Goal: Information Seeking & Learning: Compare options

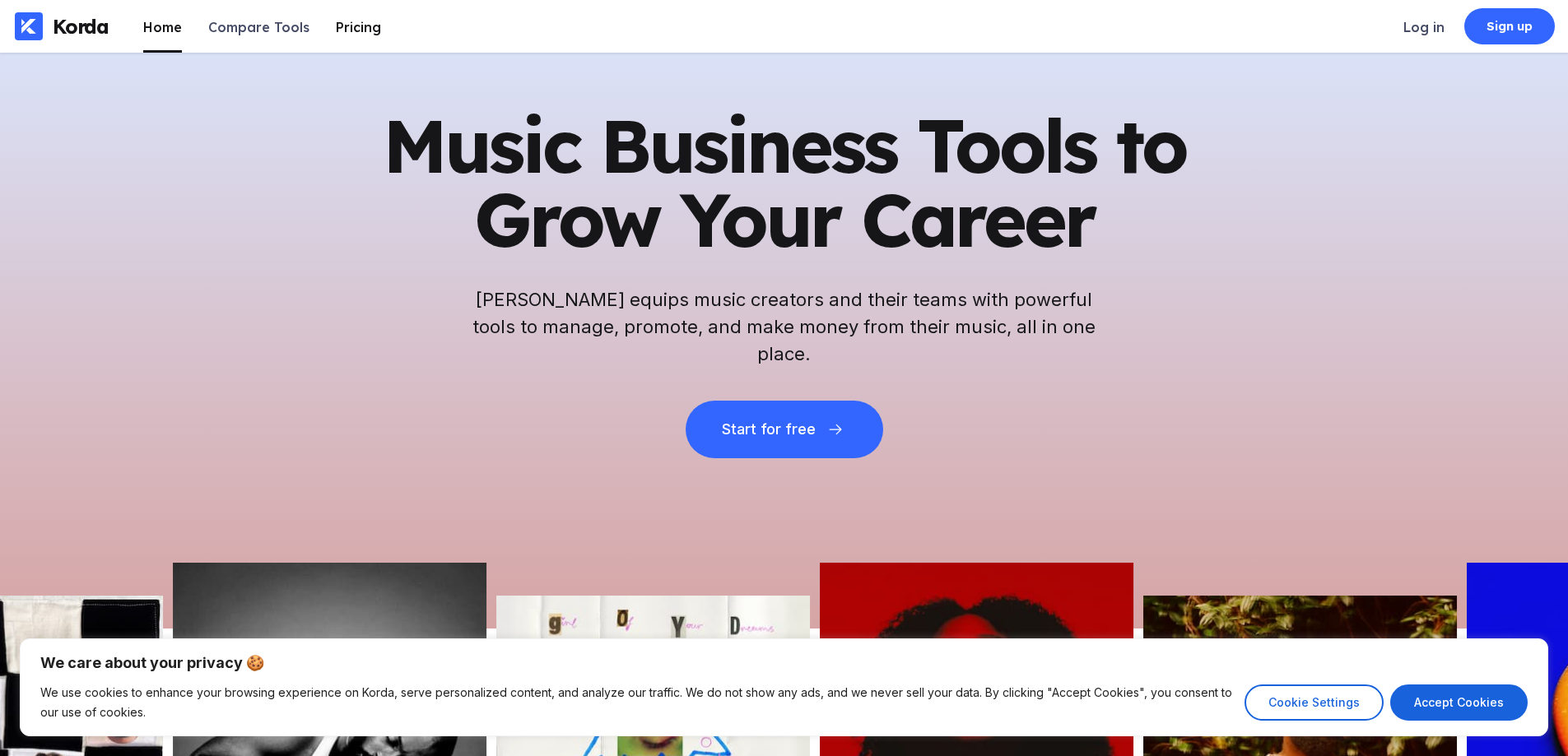
click at [340, 25] on div "Pricing" at bounding box center [357, 27] width 45 height 17
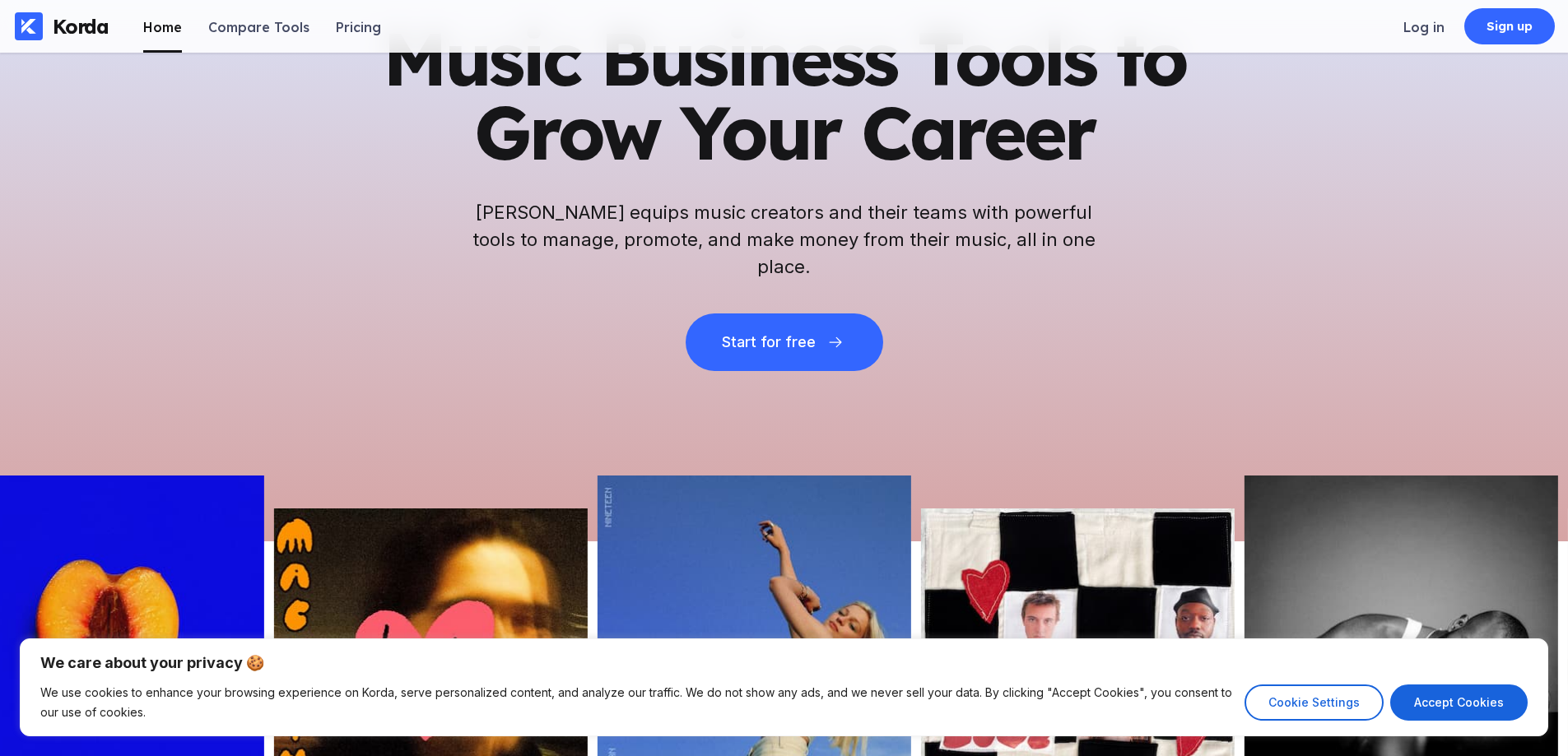
scroll to position [411, 0]
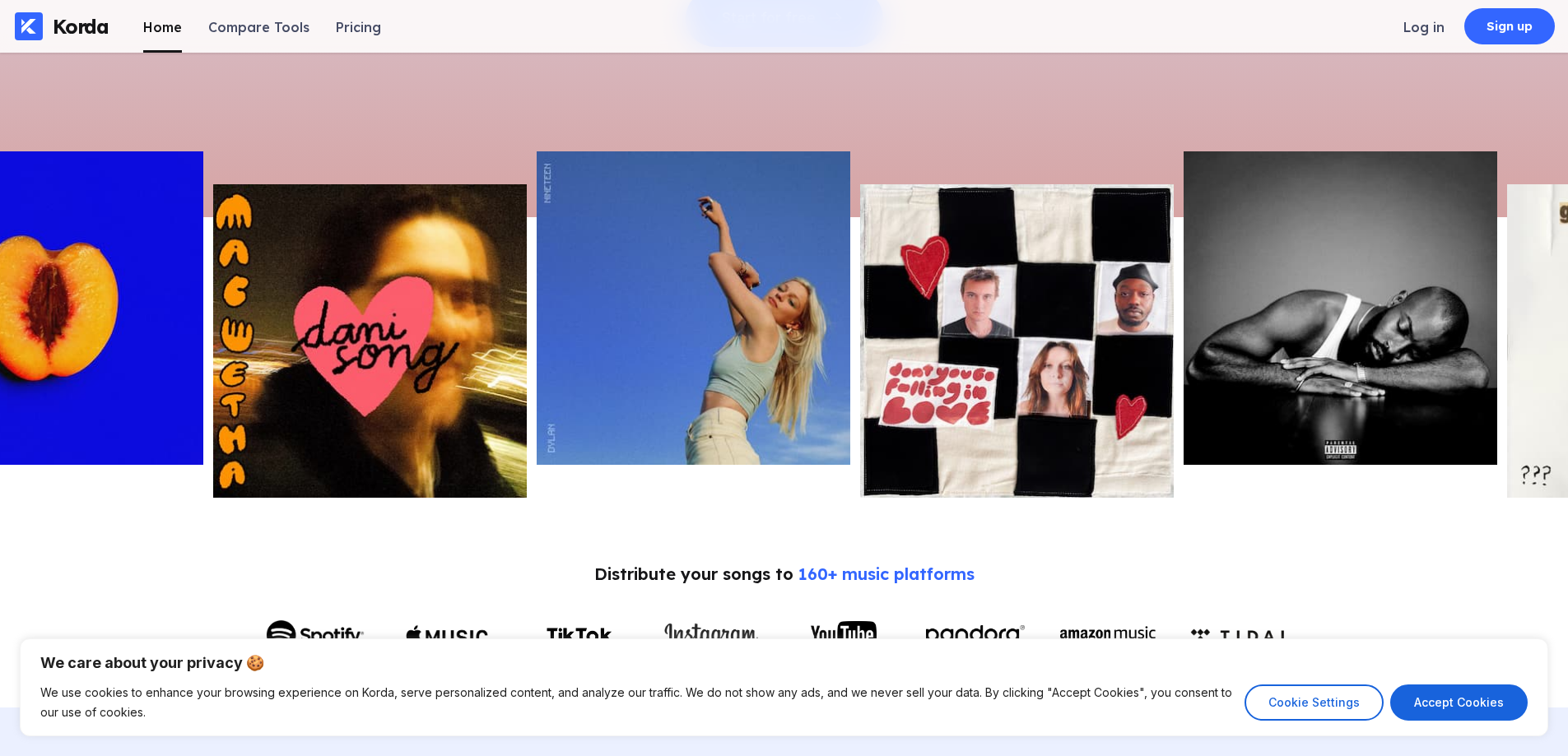
click at [688, 327] on img at bounding box center [694, 308] width 313 height 313
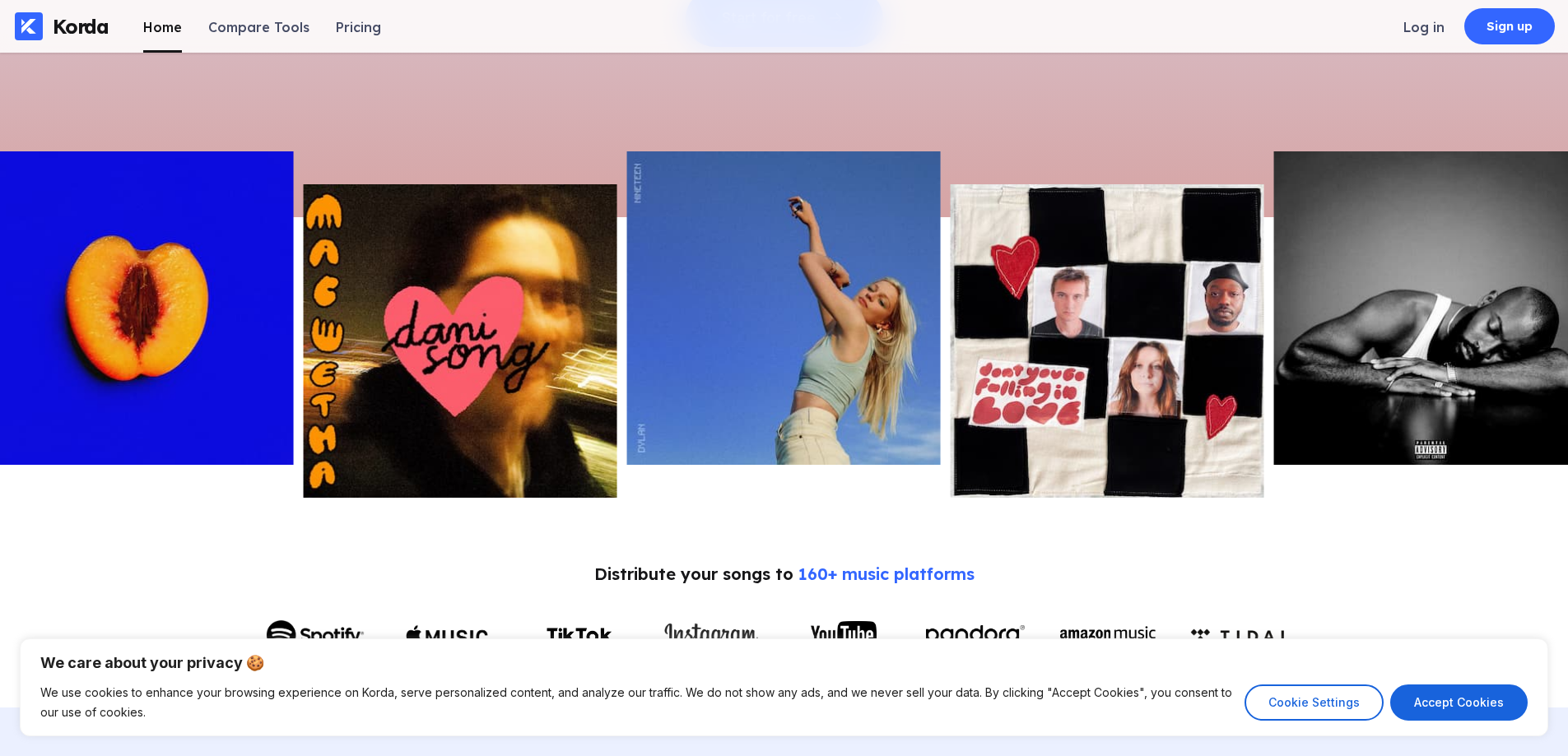
click at [580, 327] on img at bounding box center [460, 341] width 313 height 313
click at [726, 327] on img at bounding box center [784, 308] width 313 height 313
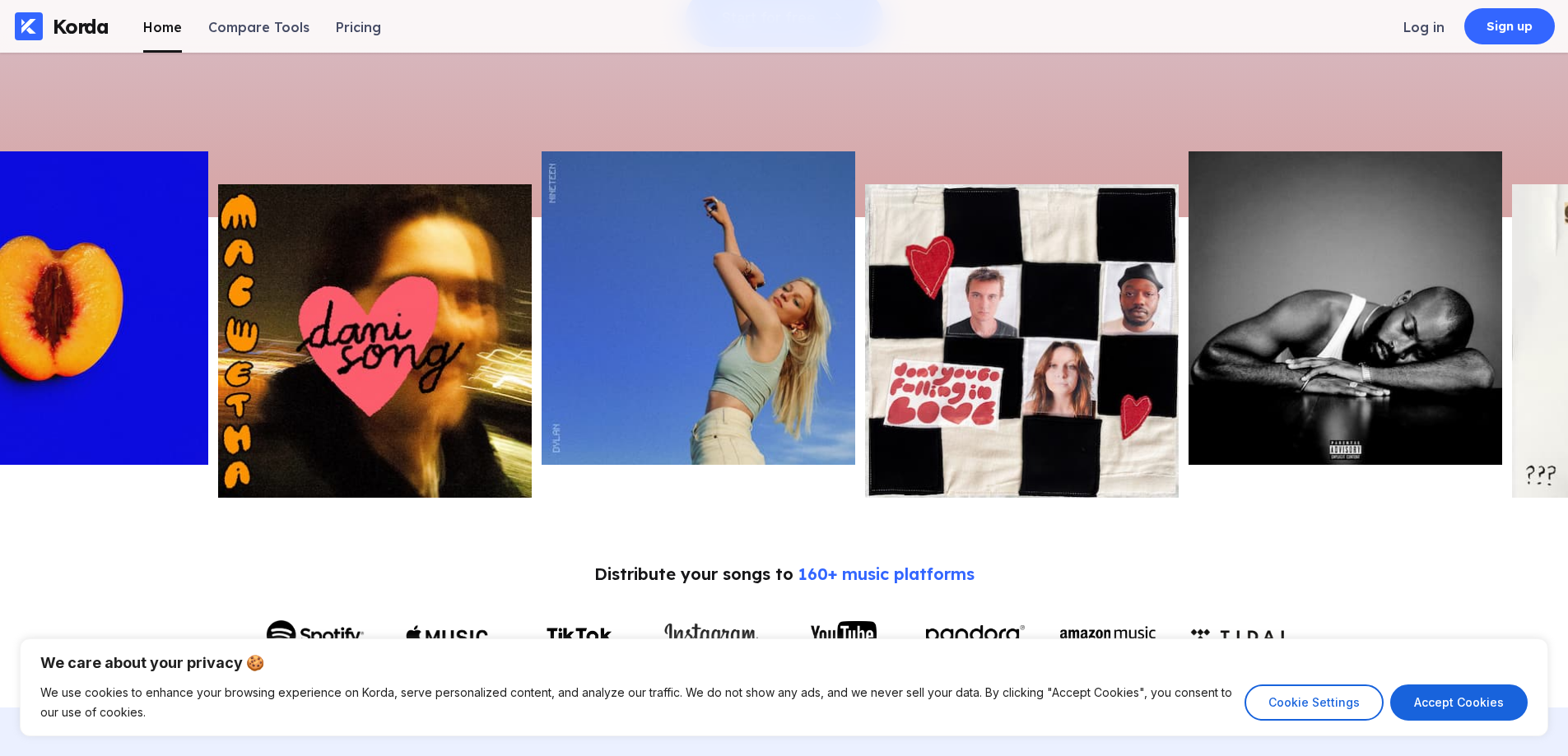
drag, startPoint x: 919, startPoint y: 351, endPoint x: 335, endPoint y: 310, distance: 585.4
click at [541, 325] on img at bounding box center [698, 308] width 313 height 313
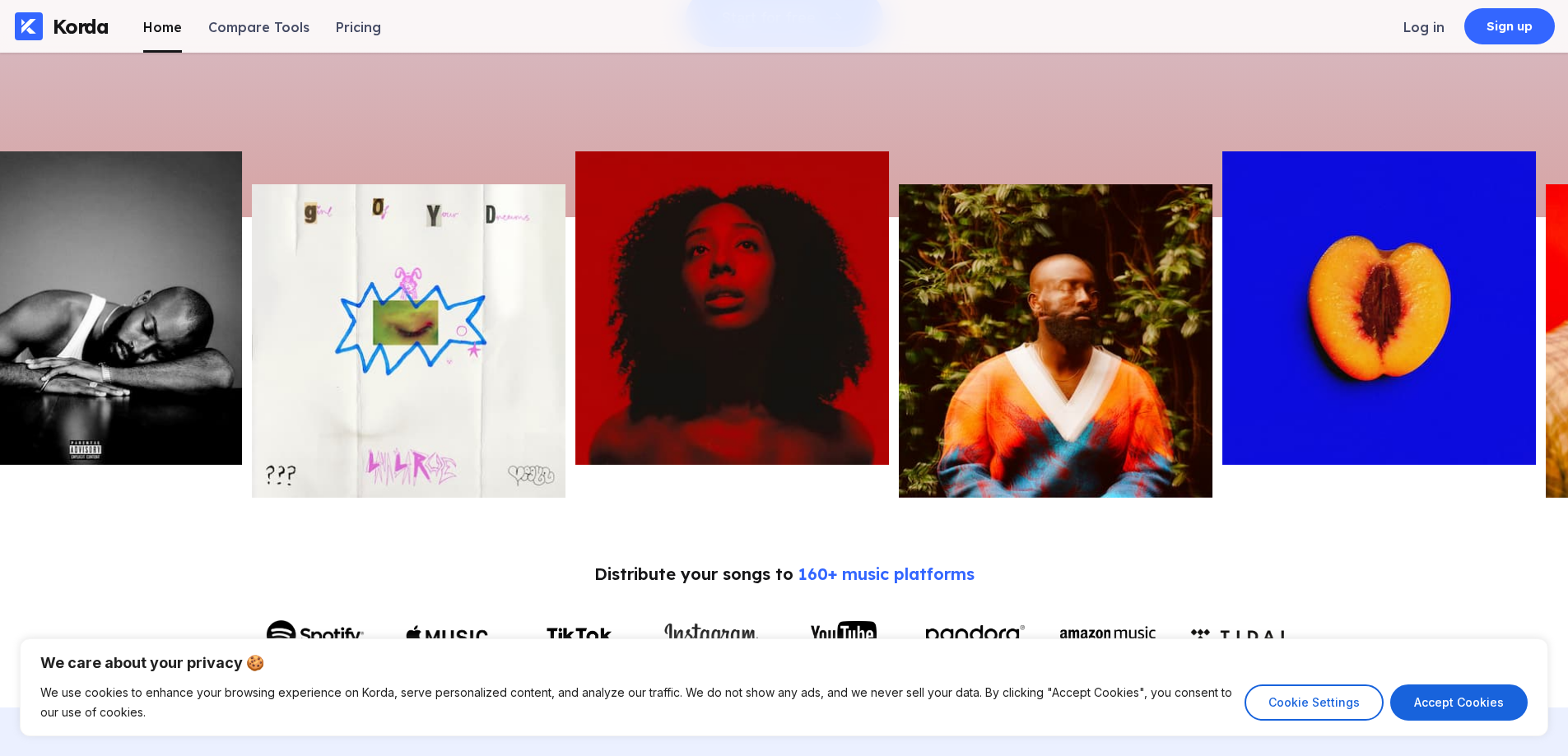
drag, startPoint x: 678, startPoint y: 322, endPoint x: 522, endPoint y: 317, distance: 156.1
click at [575, 317] on img at bounding box center [732, 308] width 313 height 313
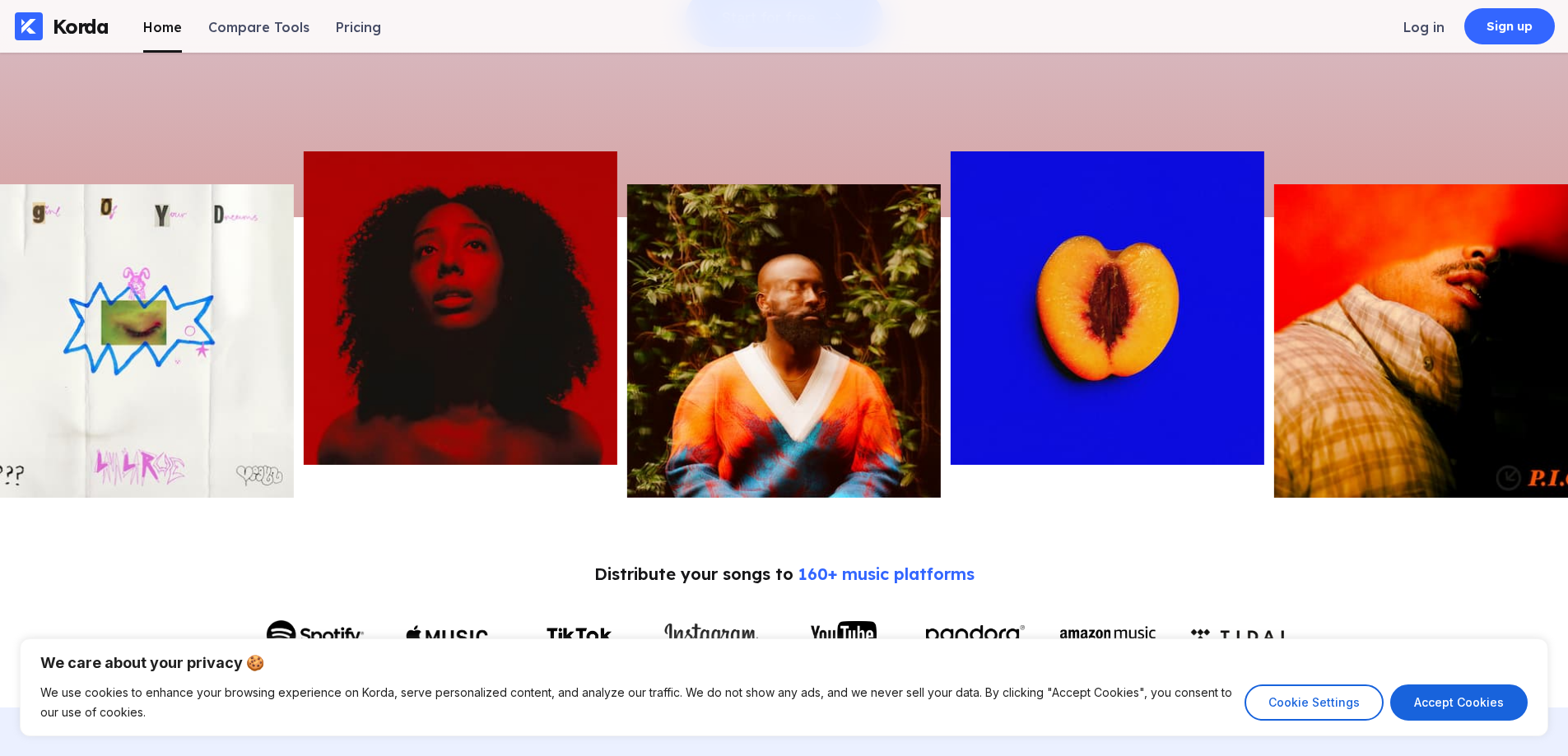
drag, startPoint x: 522, startPoint y: 317, endPoint x: 321, endPoint y: 312, distance: 201.1
click at [333, 312] on img at bounding box center [460, 308] width 313 height 313
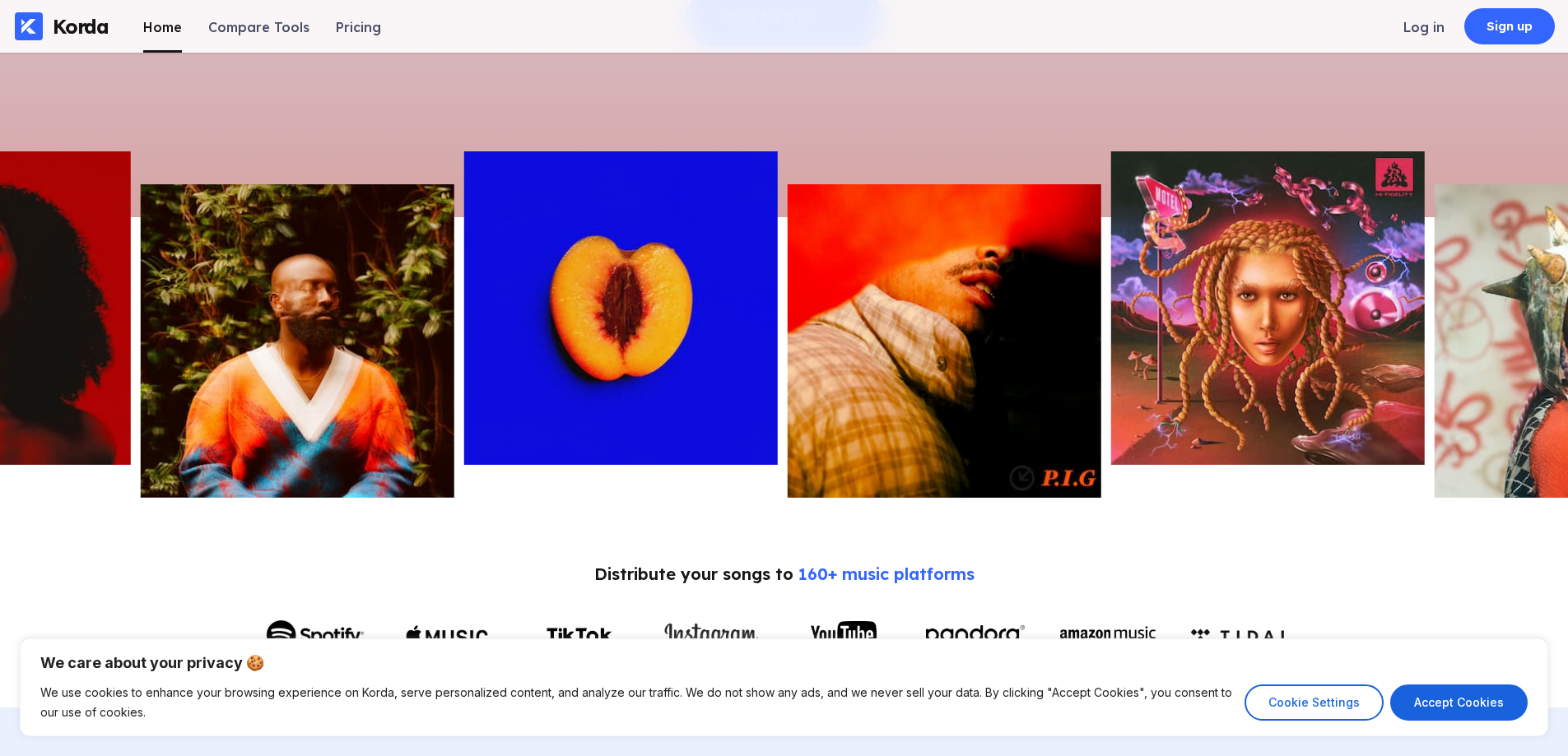
drag, startPoint x: 321, startPoint y: 312, endPoint x: 92, endPoint y: 330, distance: 229.7
click at [118, 330] on div at bounding box center [784, 325] width 1568 height 347
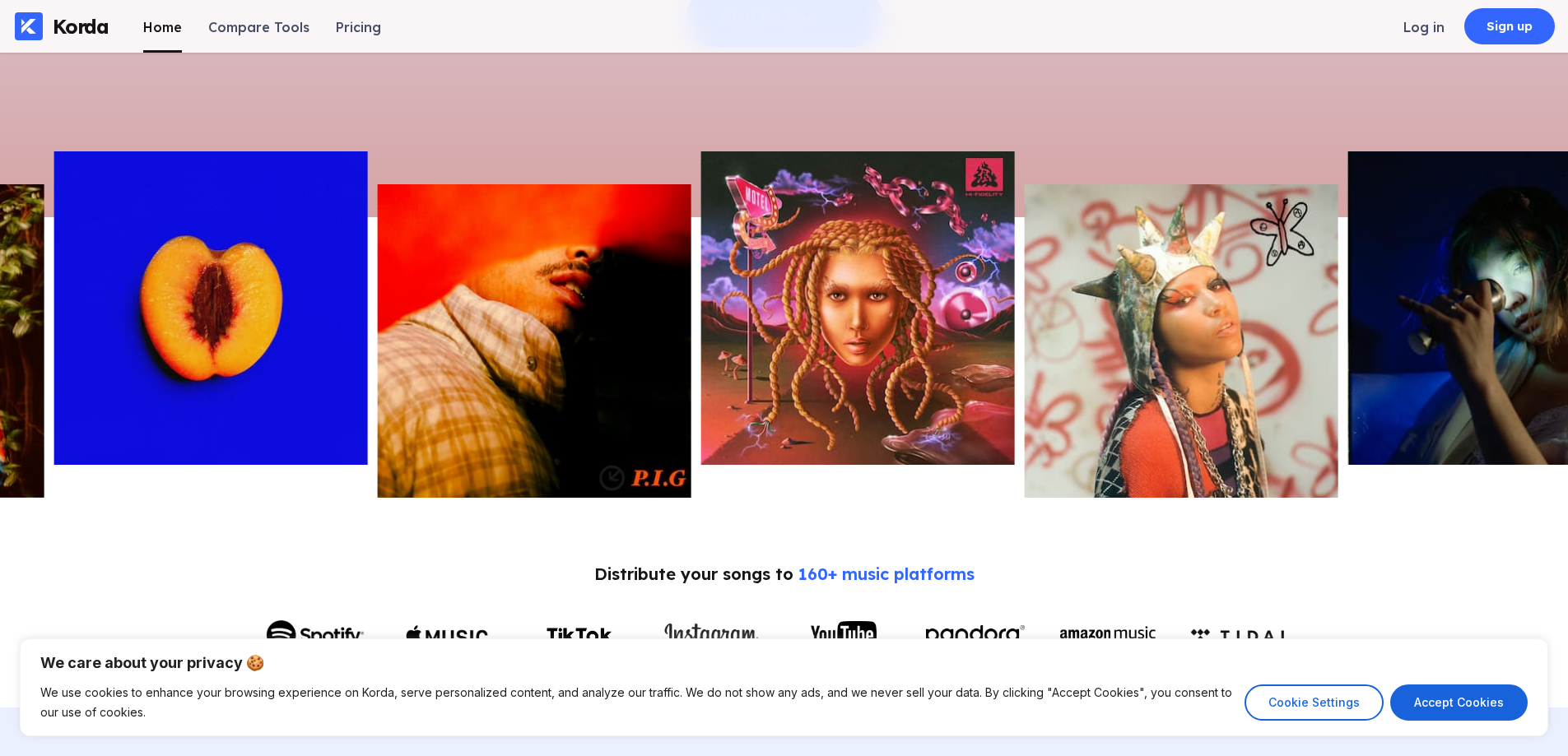
drag, startPoint x: 1090, startPoint y: 385, endPoint x: 640, endPoint y: 431, distance: 452.3
click at [701, 424] on img at bounding box center [858, 308] width 313 height 313
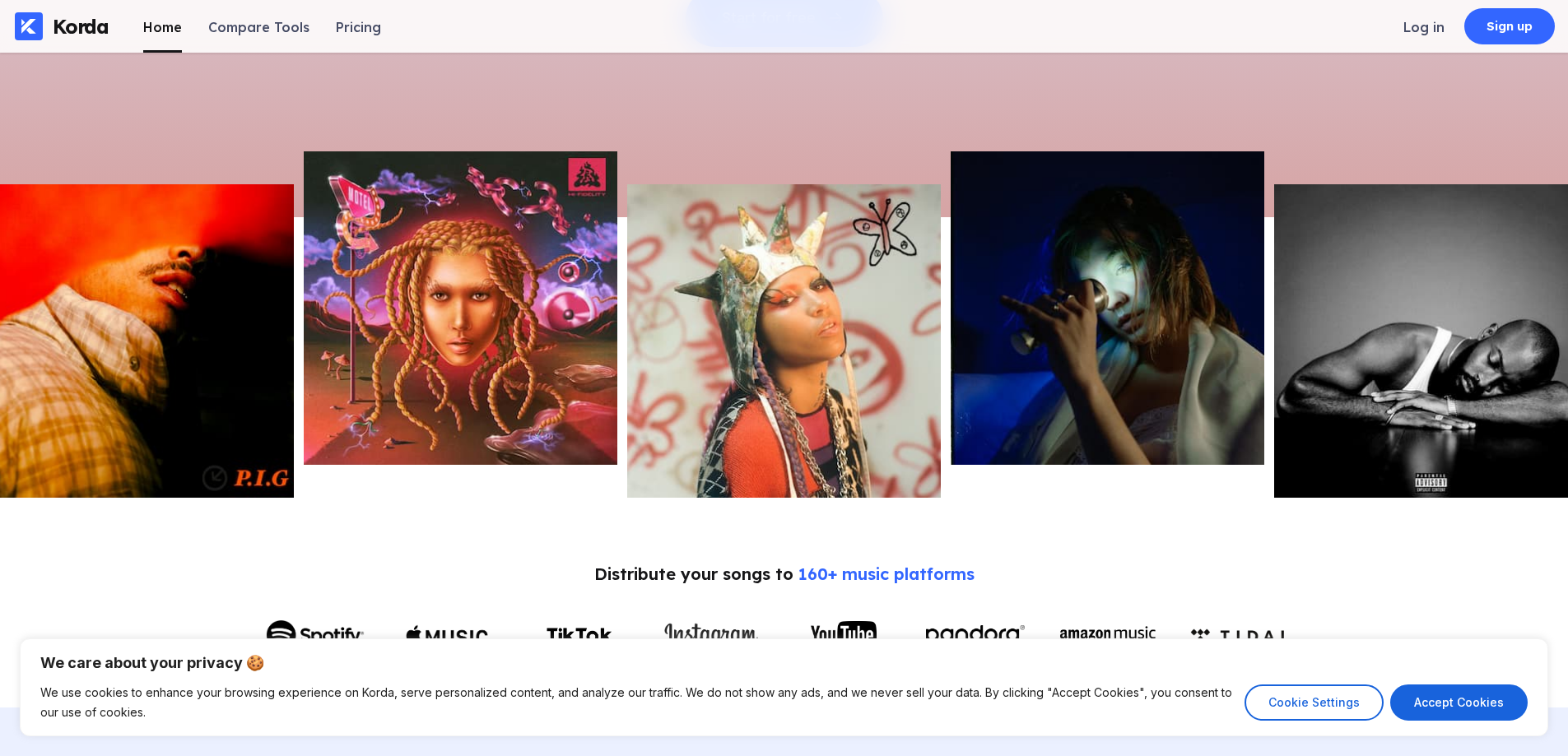
drag, startPoint x: 1300, startPoint y: 398, endPoint x: 759, endPoint y: 423, distance: 541.6
click at [1274, 423] on img at bounding box center [1431, 341] width 313 height 313
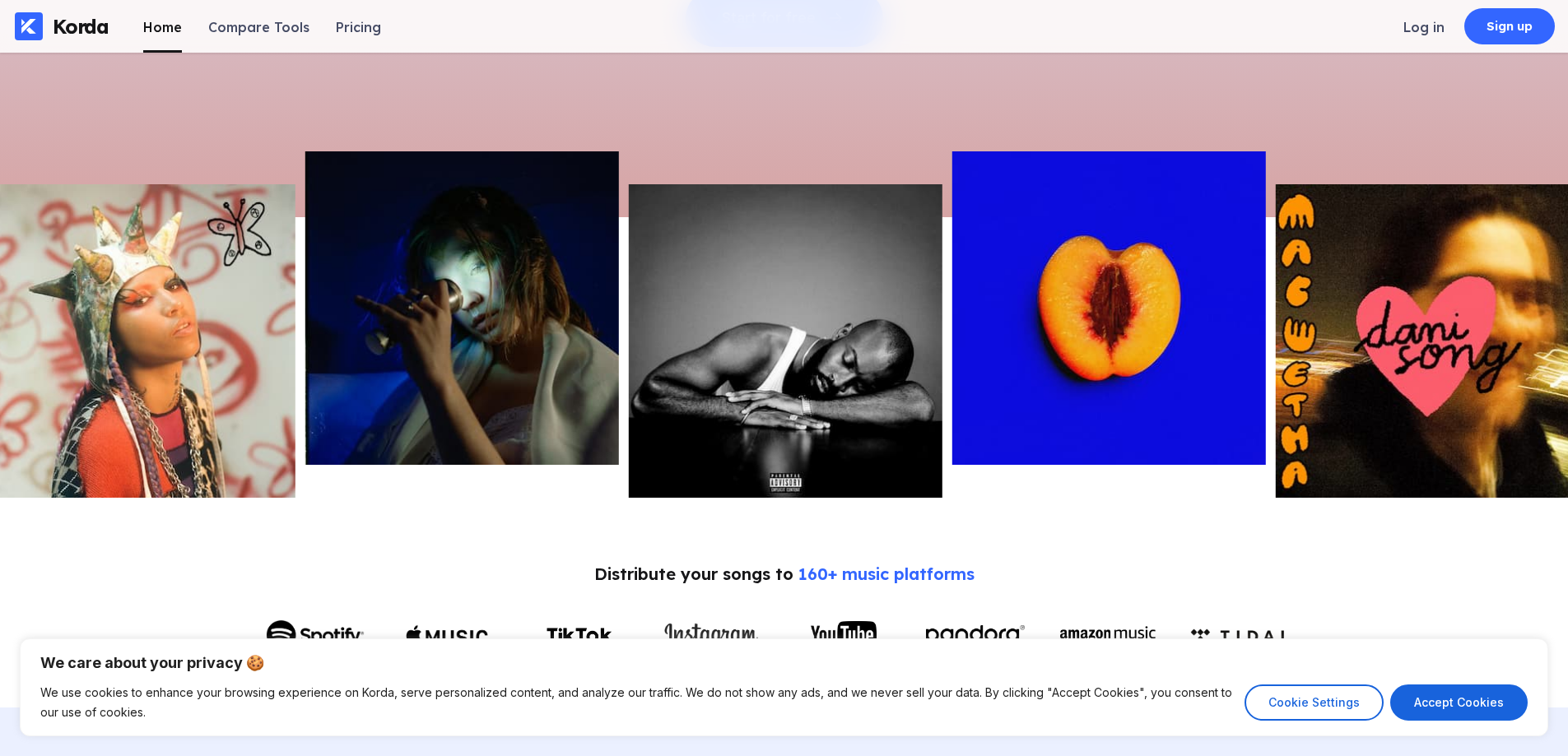
click at [561, 319] on img at bounding box center [462, 308] width 313 height 313
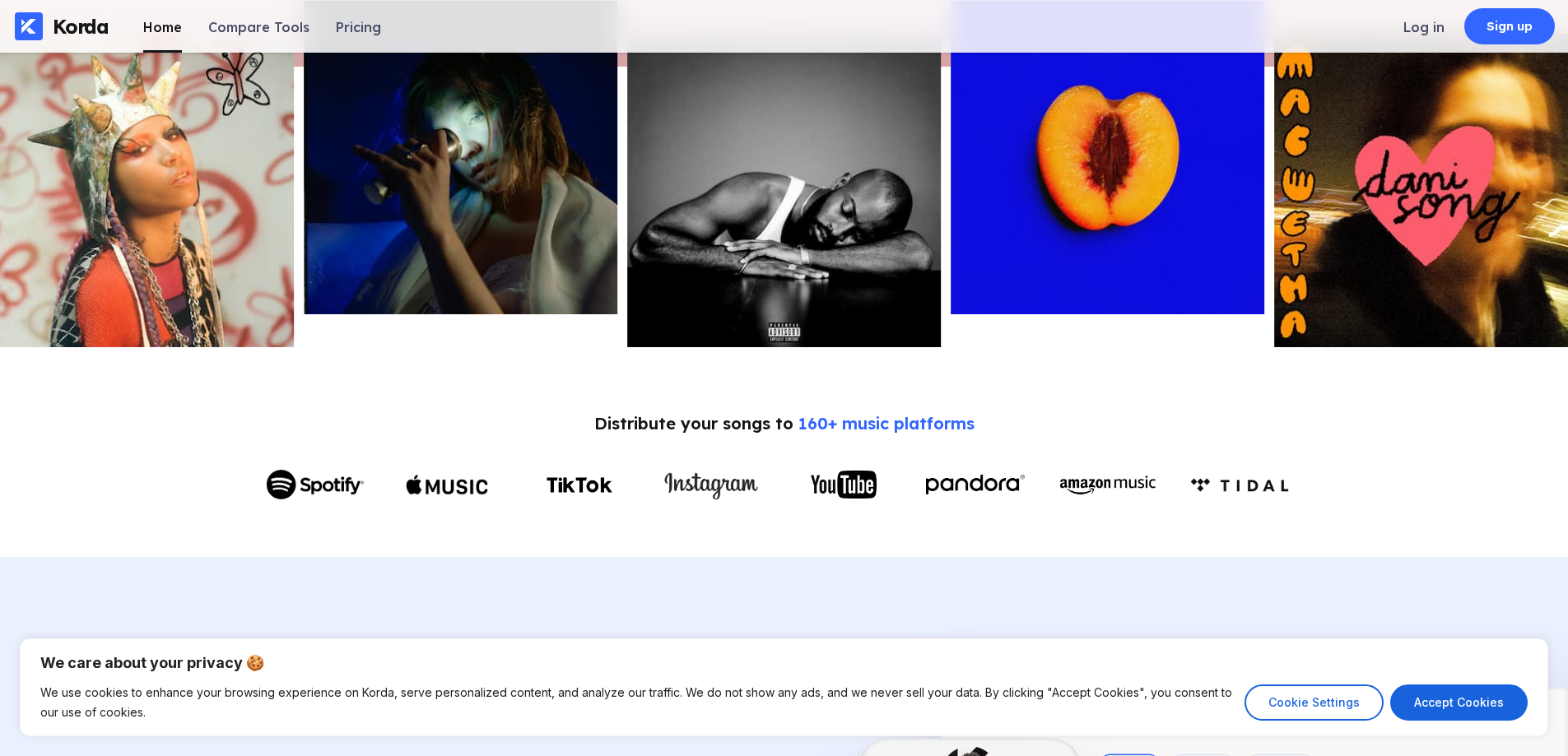
scroll to position [905, 0]
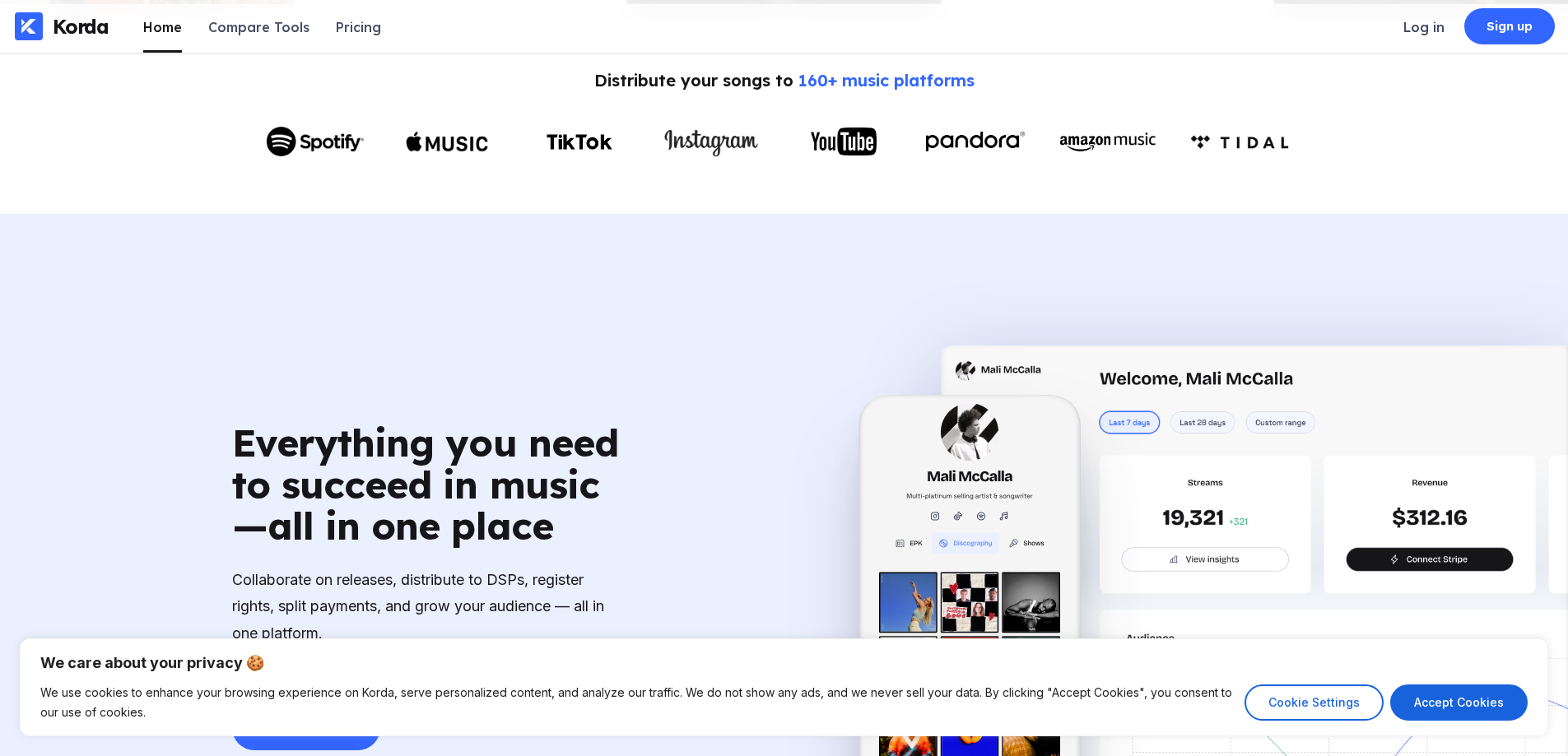
click at [846, 164] on div at bounding box center [784, 142] width 1037 height 46
click at [828, 155] on img at bounding box center [843, 141] width 66 height 27
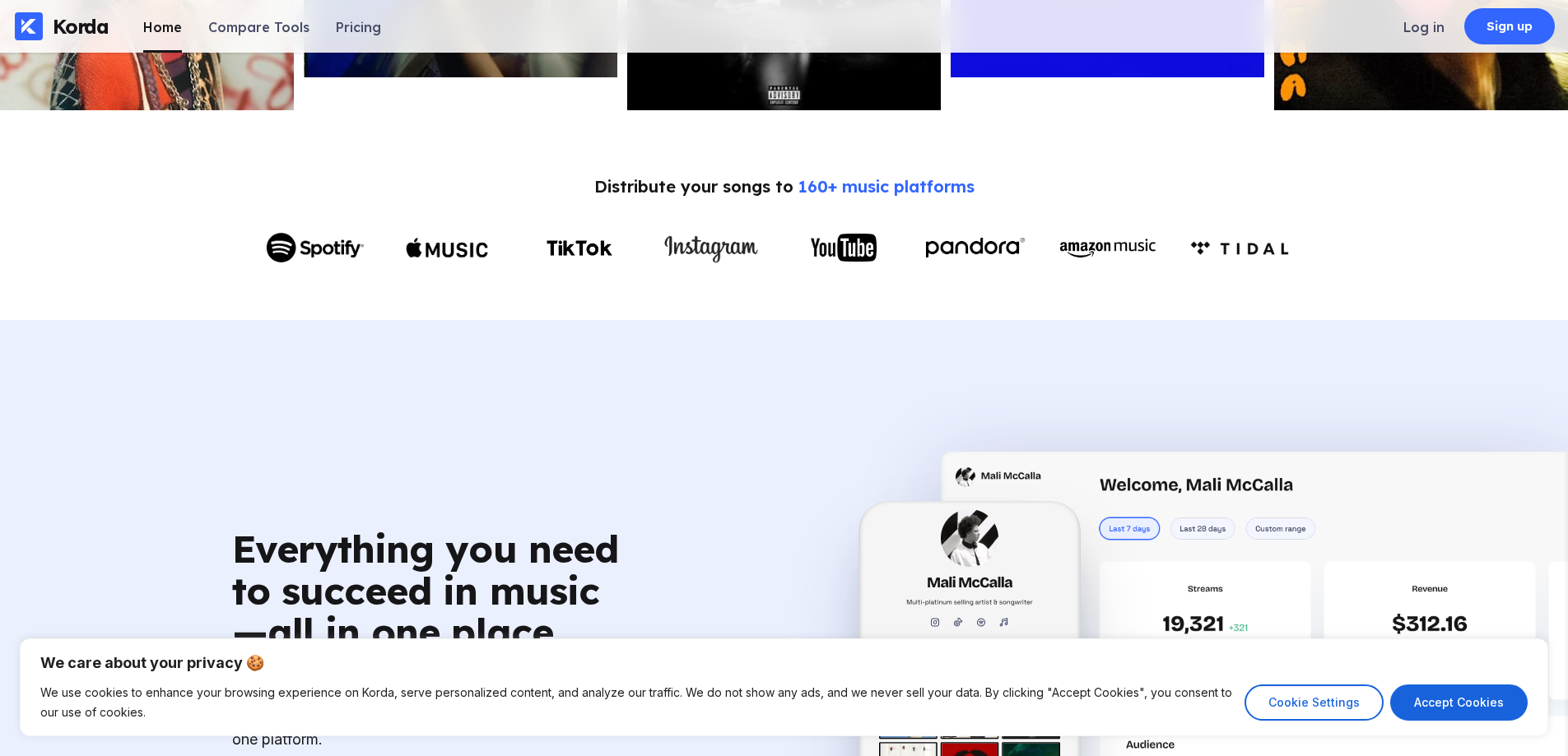
scroll to position [0, 0]
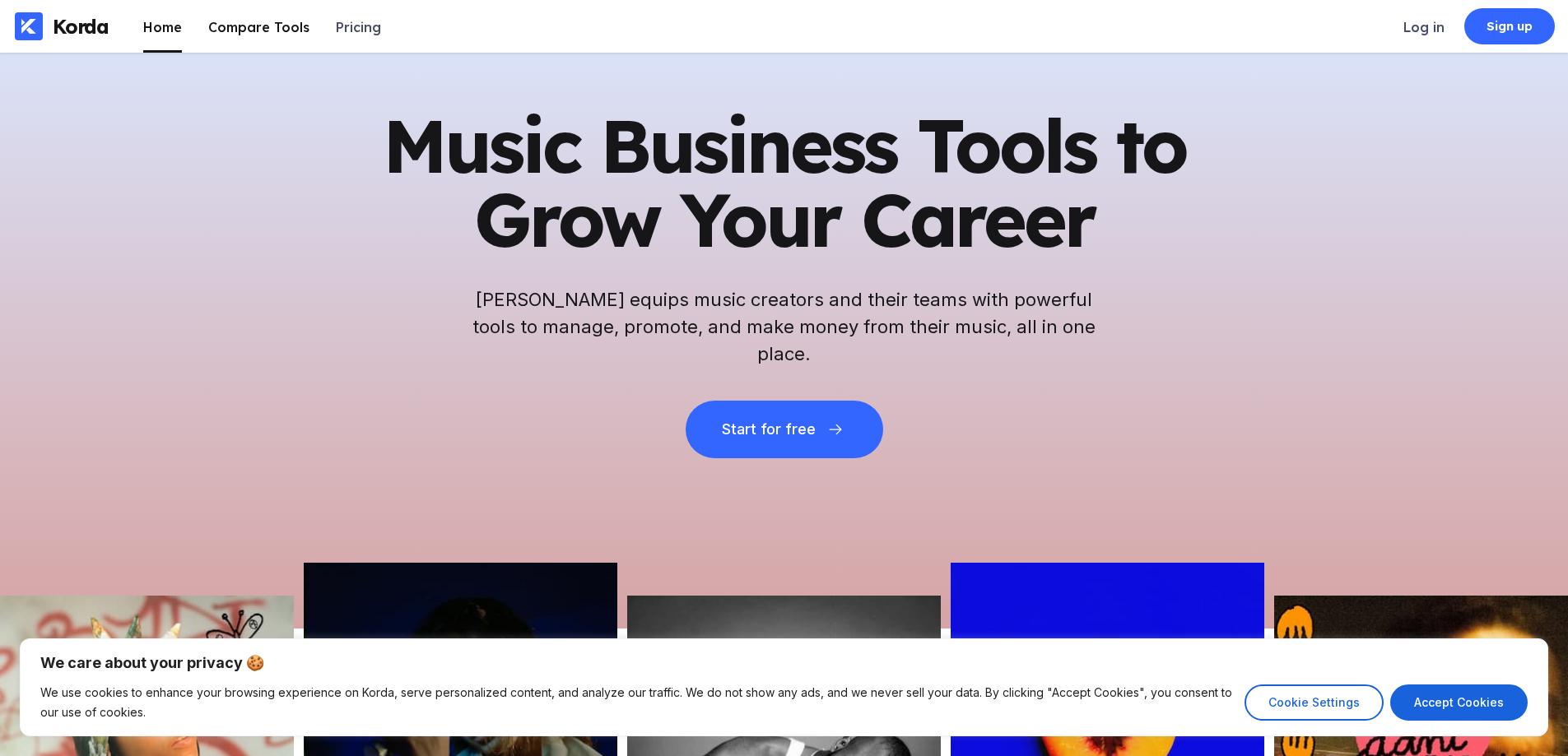
click at [283, 43] on li "Compare Tools" at bounding box center [259, 26] width 101 height 53
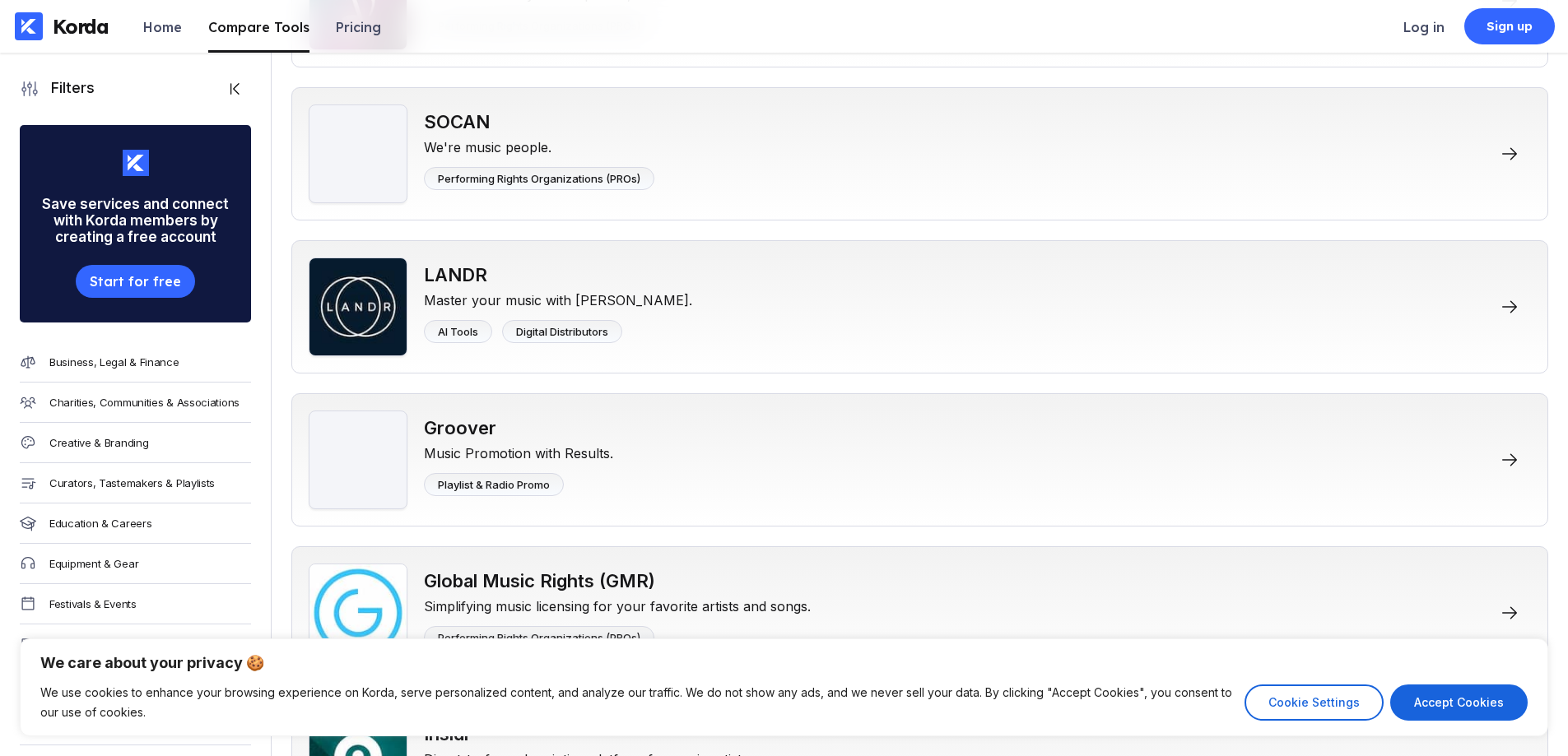
scroll to position [3126, 0]
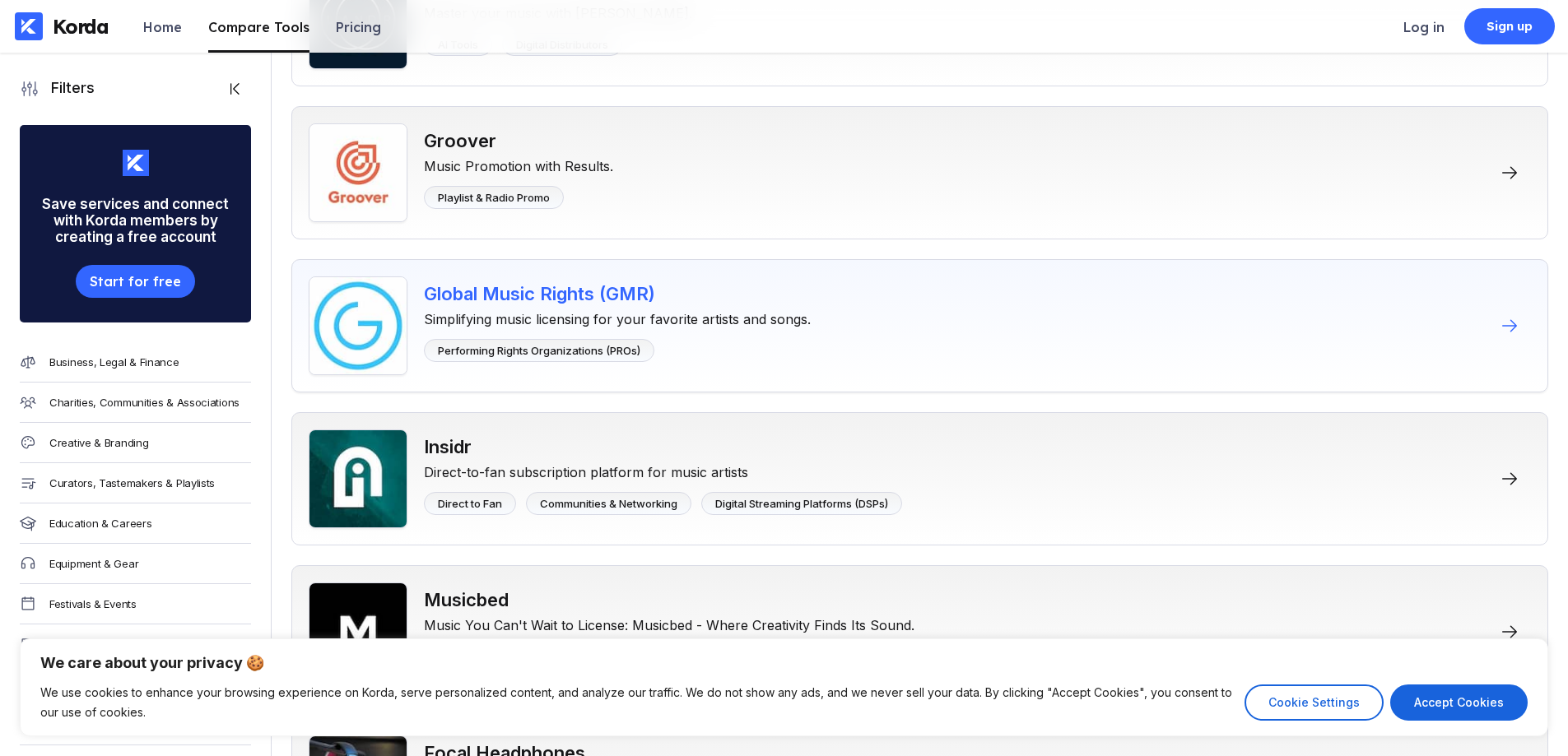
drag, startPoint x: 993, startPoint y: 351, endPoint x: 983, endPoint y: 345, distance: 11.7
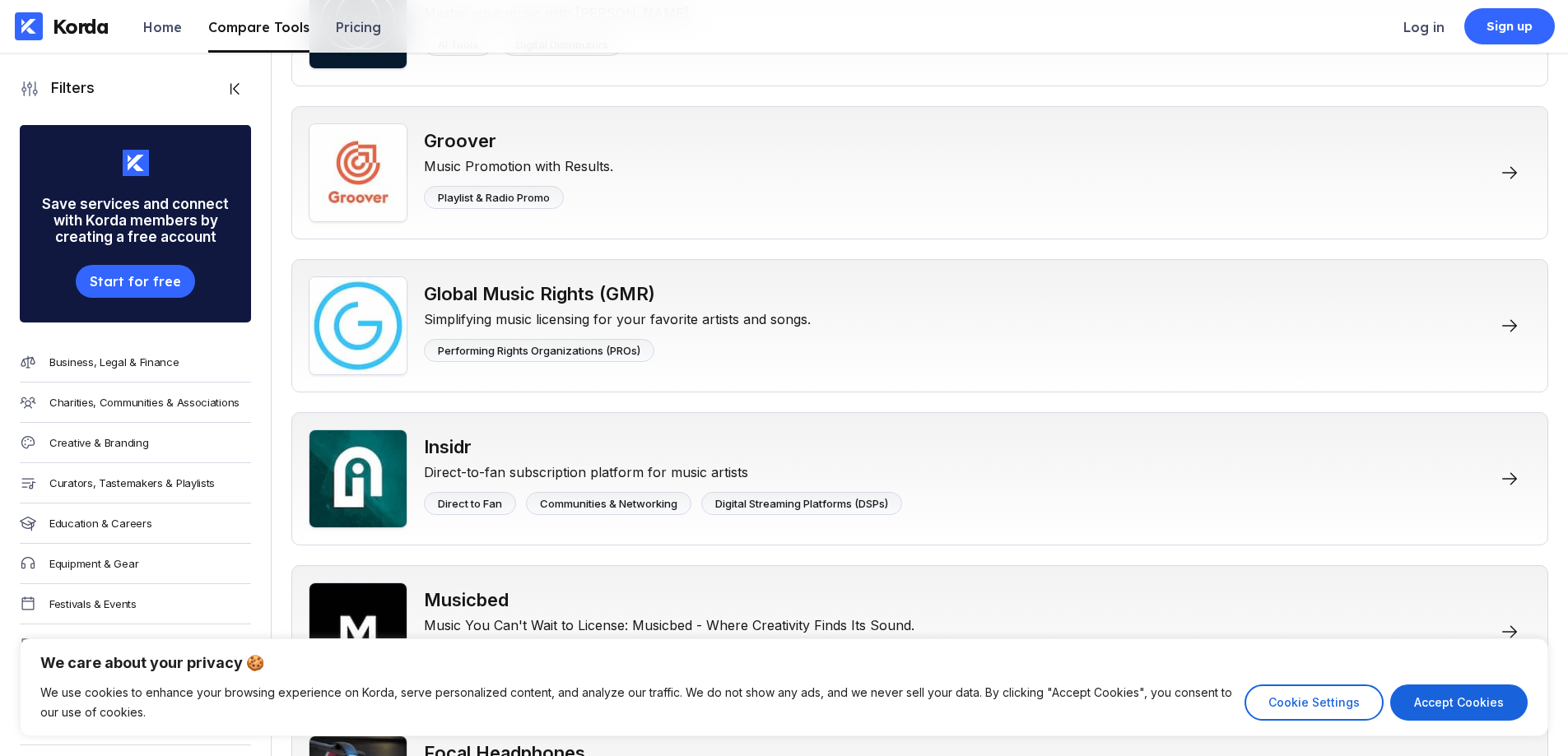
drag, startPoint x: 897, startPoint y: 224, endPoint x: 821, endPoint y: -5, distance: 241.3
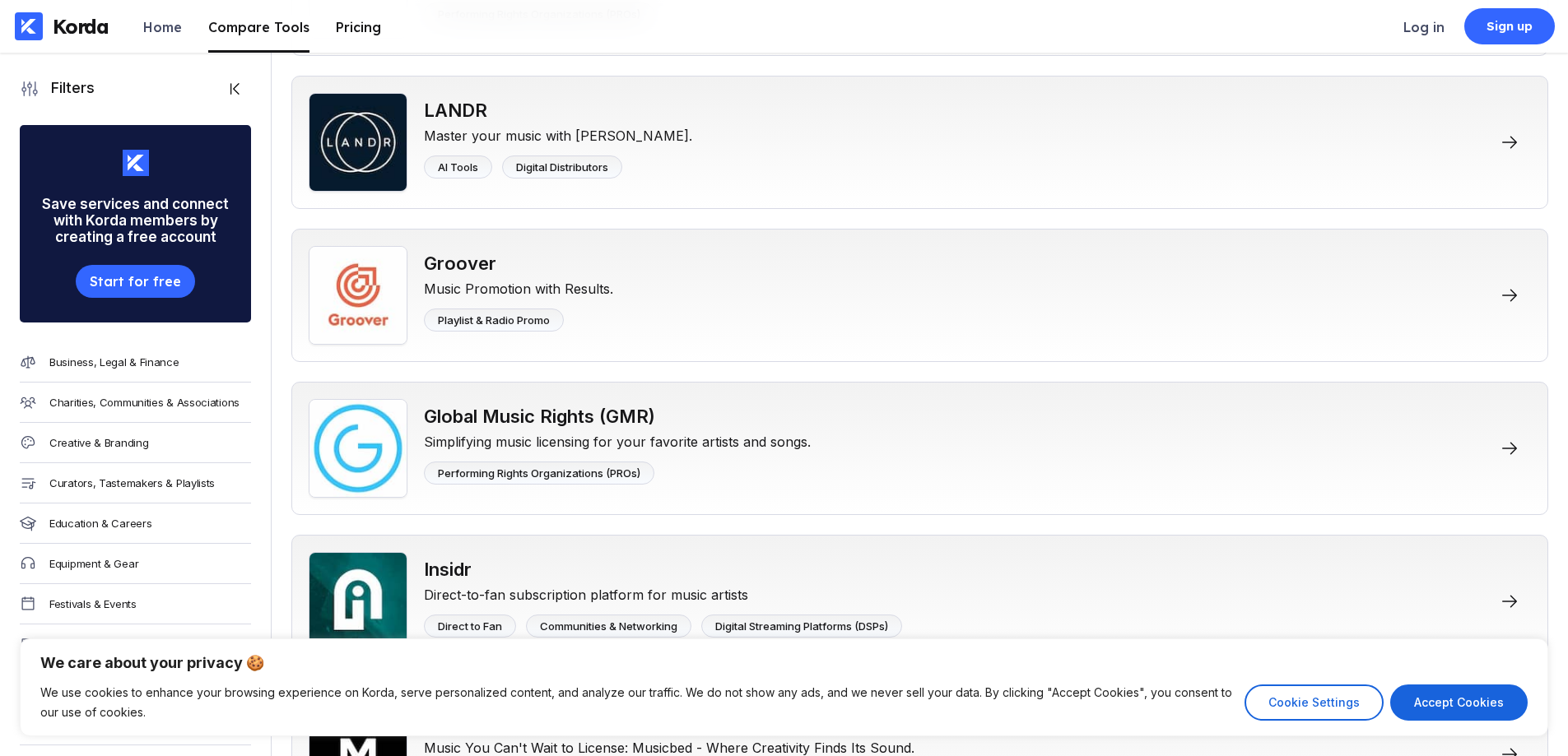
scroll to position [2962, 0]
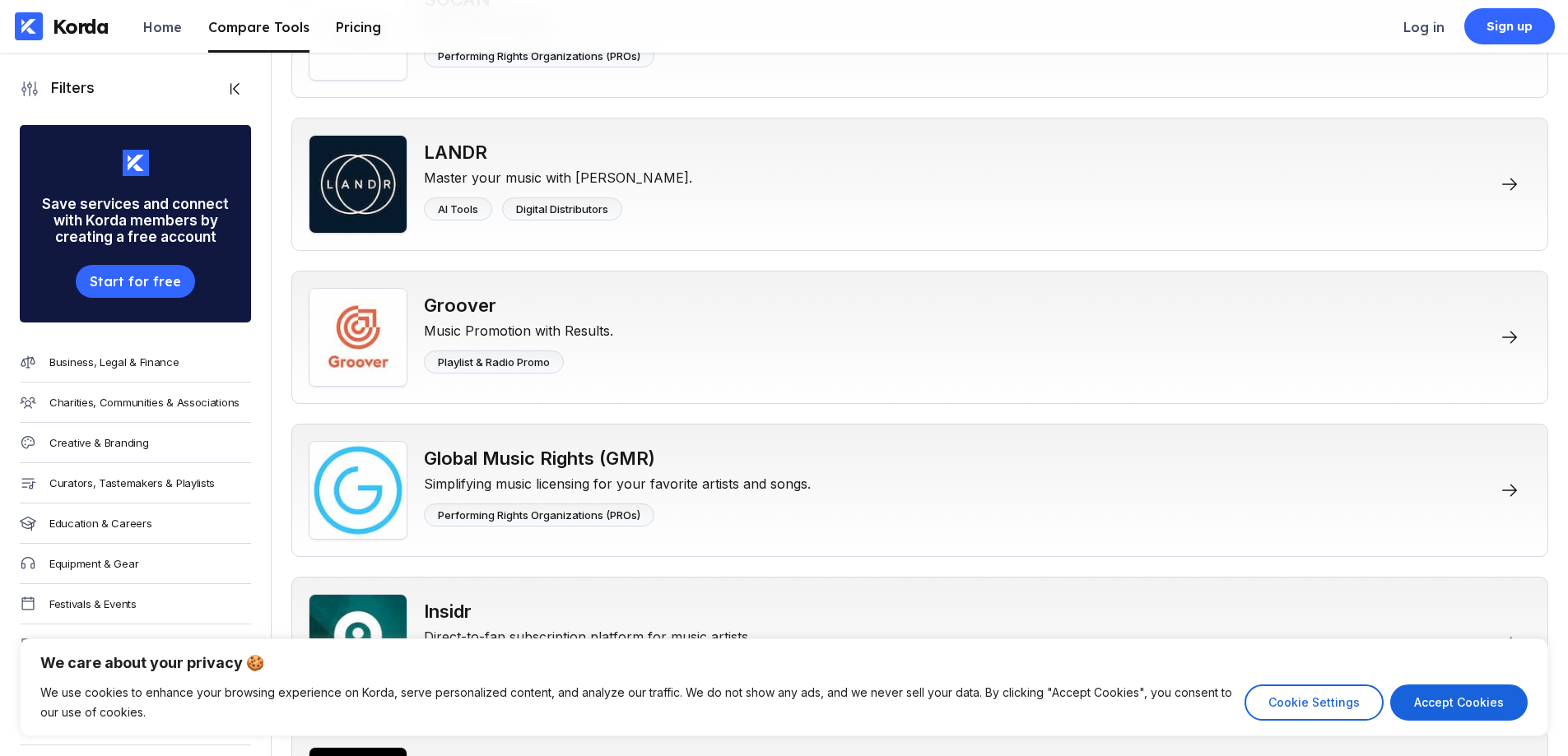
click at [361, 43] on li "Pricing" at bounding box center [357, 26] width 45 height 53
